Goal: Task Accomplishment & Management: Use online tool/utility

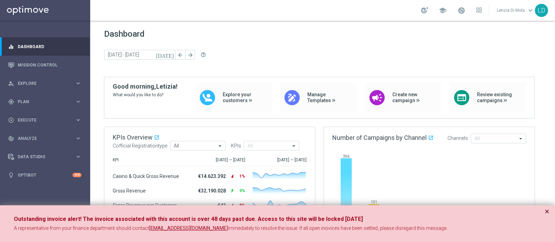
click at [547, 210] on button "×" at bounding box center [546, 212] width 5 height 8
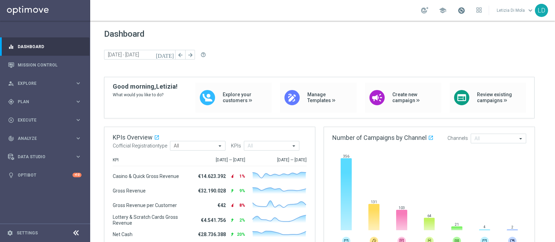
click at [462, 11] on span at bounding box center [461, 11] width 8 height 8
click at [50, 101] on span "Plan" at bounding box center [46, 102] width 57 height 4
click at [36, 114] on link "Target Groups" at bounding box center [45, 116] width 54 height 6
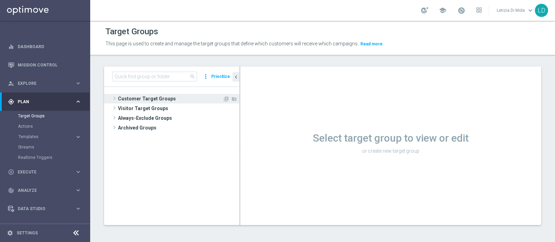
click at [174, 96] on span "Customer Target Groups" at bounding box center [170, 99] width 105 height 10
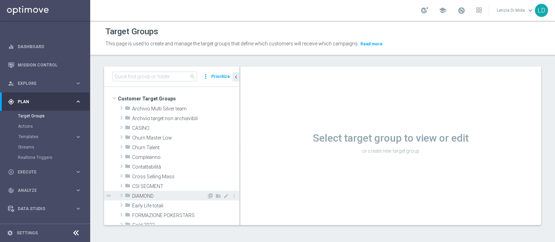
click at [159, 200] on div "folder DIAMOND" at bounding box center [166, 196] width 82 height 10
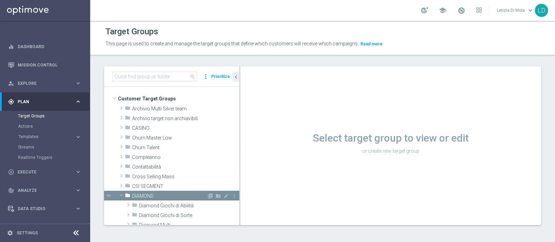
scroll to position [43, 0]
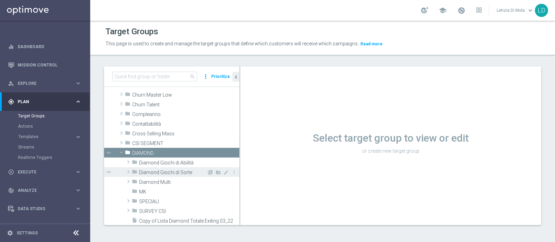
click at [157, 173] on span "Diamond Giochi di Sorte" at bounding box center [173, 173] width 68 height 6
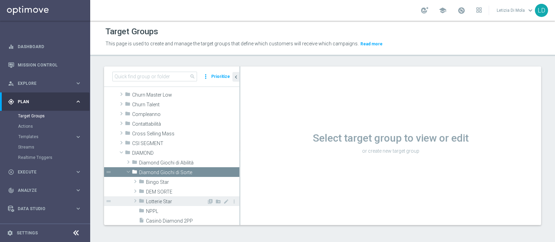
click at [158, 202] on span "Lotterie Star" at bounding box center [176, 202] width 61 height 6
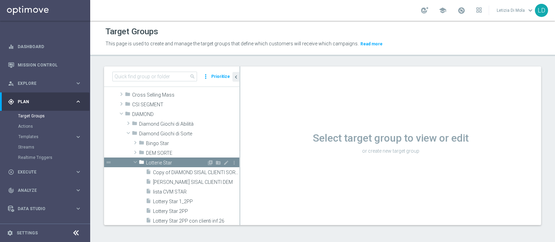
scroll to position [130, 0]
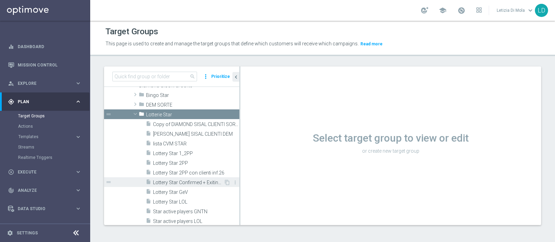
click at [168, 181] on span "Lottery Star Confirmed + Exiting + Young" at bounding box center [188, 183] width 71 height 6
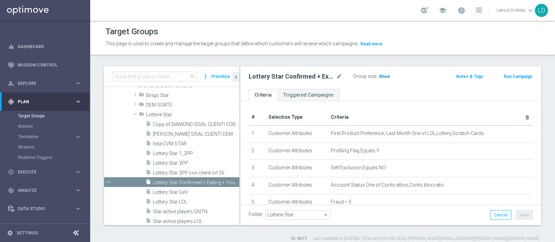
click at [380, 77] on span "Show" at bounding box center [384, 76] width 11 height 5
click at [385, 74] on span "114" at bounding box center [383, 77] width 9 height 7
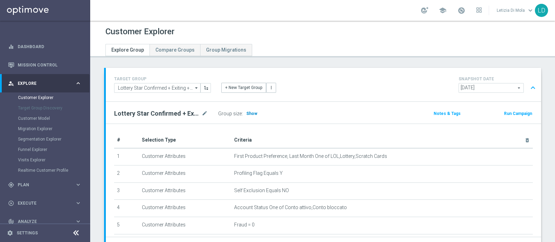
click at [252, 113] on span "Show" at bounding box center [251, 113] width 11 height 5
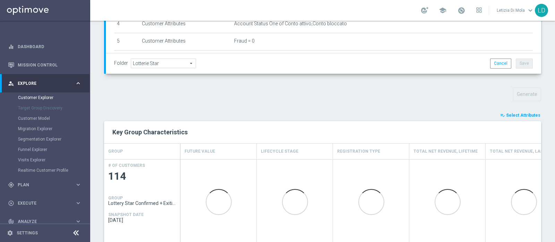
scroll to position [184, 0]
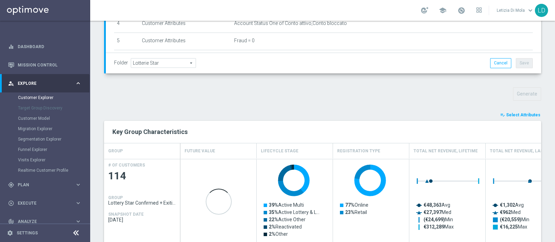
click at [526, 113] on span "Select Attributes" at bounding box center [523, 115] width 34 height 5
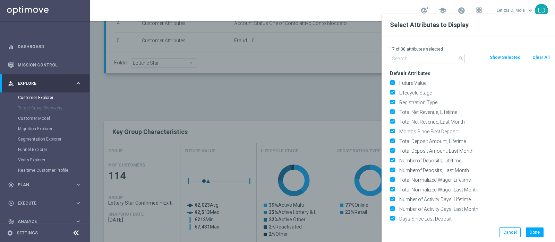
click at [413, 58] on input "text" at bounding box center [427, 59] width 75 height 10
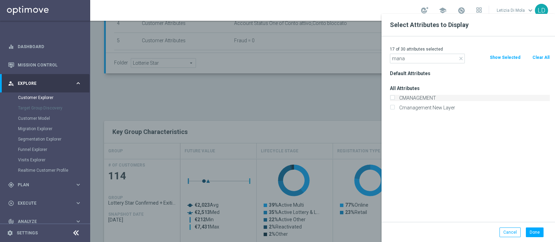
type input "mana"
click at [427, 95] on label "CMANAGEMENT" at bounding box center [473, 98] width 153 height 6
click at [394, 97] on input "CMANAGEMENT" at bounding box center [392, 99] width 5 height 5
checkbox input "true"
click at [537, 234] on button "Done" at bounding box center [535, 233] width 18 height 10
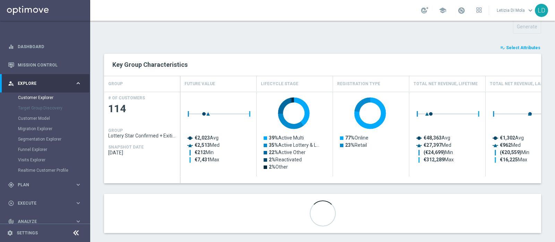
scroll to position [259, 0]
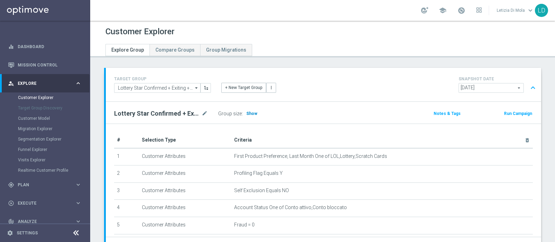
click at [250, 113] on span "Show" at bounding box center [251, 113] width 11 height 5
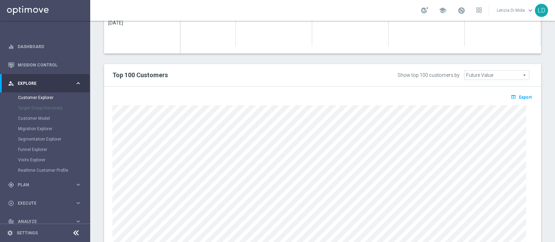
scroll to position [389, 0]
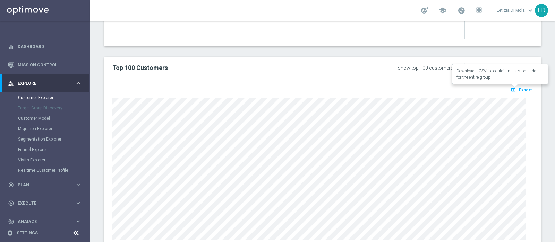
click at [519, 88] on span "Export" at bounding box center [525, 90] width 13 height 5
